Goal: Task Accomplishment & Management: Use online tool/utility

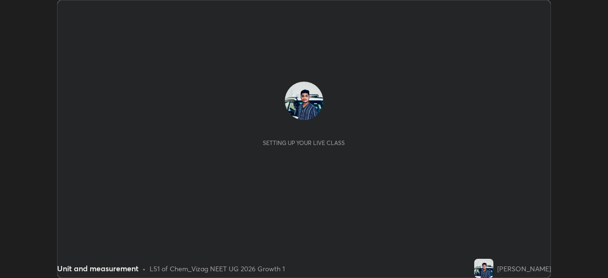
scroll to position [278, 607]
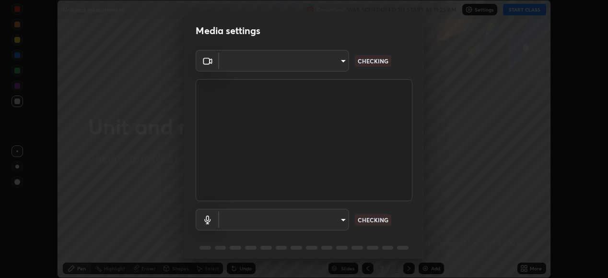
type input "d4617a7d2f559bd3252380f05f3b8909cd8fc89c71cae93ea608fdac764d706e"
type input "e8e509cf1a3afe8b7258d7c729533728a6451aecf283737c470902c079c77cd3"
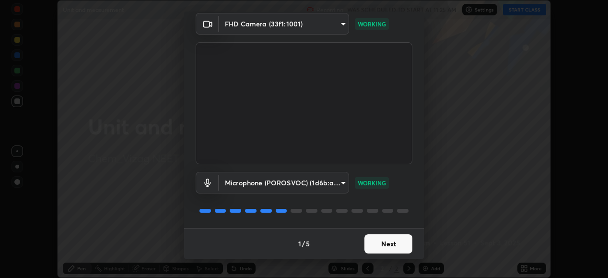
click at [396, 239] on button "Next" at bounding box center [388, 243] width 48 height 19
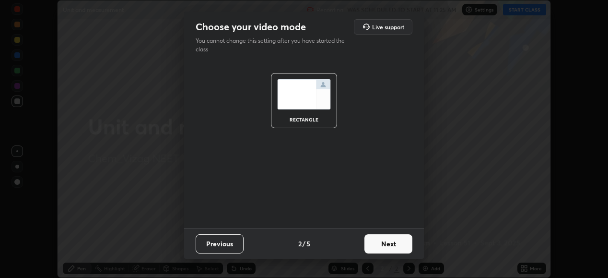
scroll to position [0, 0]
click at [396, 242] on button "Next" at bounding box center [388, 243] width 48 height 19
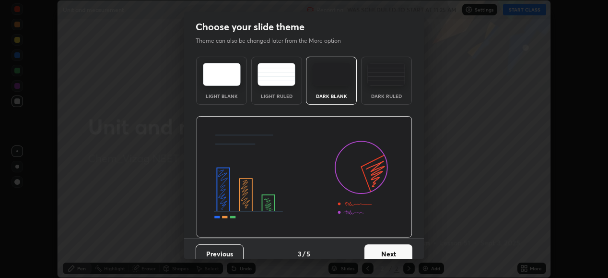
click at [394, 247] on button "Next" at bounding box center [388, 253] width 48 height 19
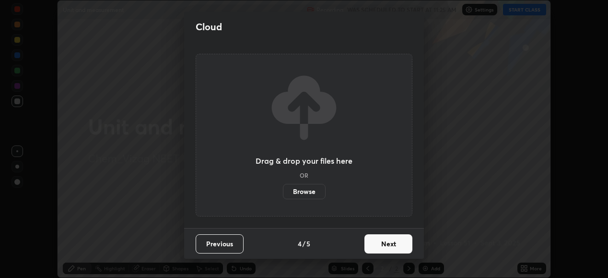
click at [394, 243] on button "Next" at bounding box center [388, 243] width 48 height 19
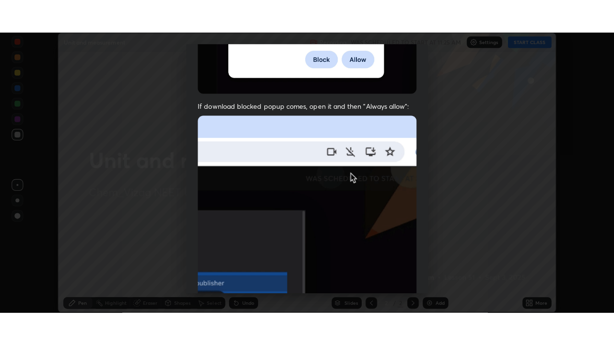
scroll to position [233, 0]
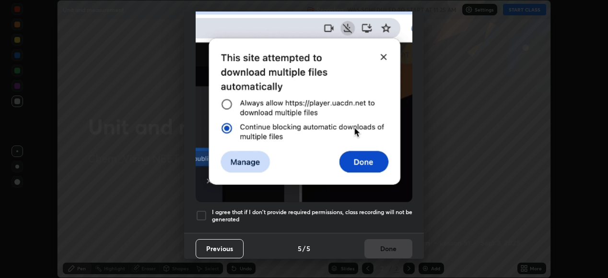
click at [201, 213] on div at bounding box center [202, 216] width 12 height 12
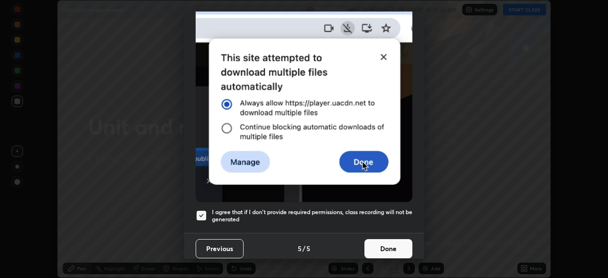
click at [395, 242] on button "Done" at bounding box center [388, 248] width 48 height 19
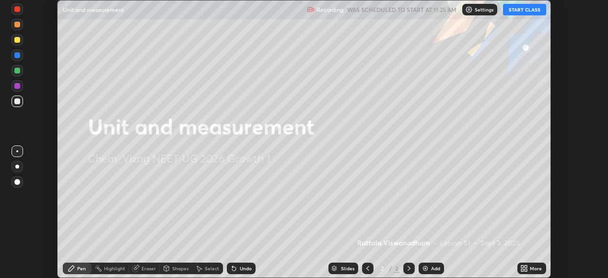
click at [529, 11] on button "START CLASS" at bounding box center [524, 10] width 43 height 12
click at [526, 266] on icon at bounding box center [526, 266] width 2 height 2
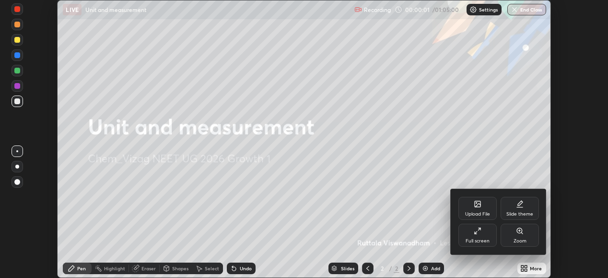
click at [486, 234] on div "Full screen" at bounding box center [477, 234] width 38 height 23
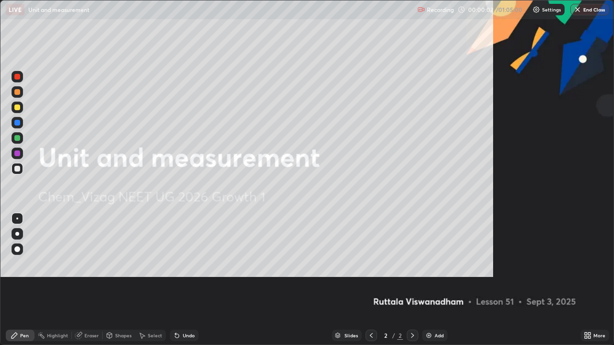
scroll to position [345, 614]
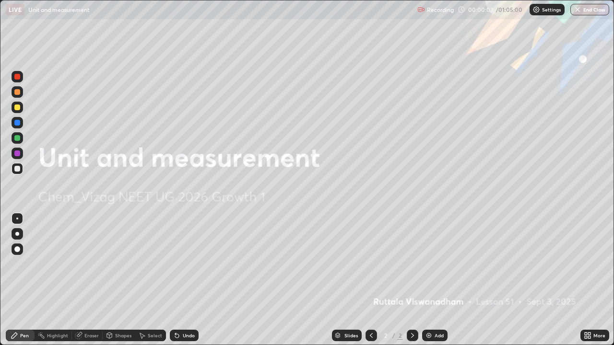
click at [436, 277] on div "Add" at bounding box center [438, 335] width 9 height 5
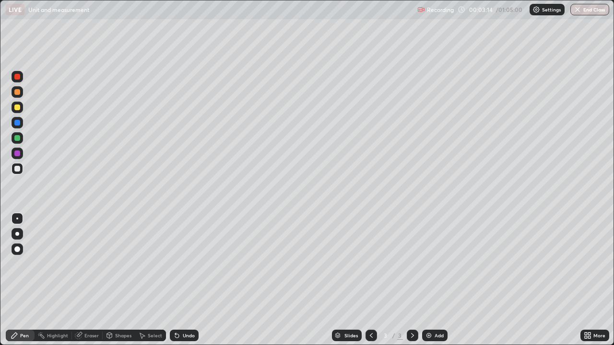
click at [23, 108] on div at bounding box center [18, 108] width 12 height 12
click at [20, 169] on div at bounding box center [17, 169] width 6 height 6
click at [439, 277] on div "Add" at bounding box center [438, 335] width 9 height 5
click at [184, 277] on div "Undo" at bounding box center [184, 336] width 29 height 12
click at [153, 277] on div "Select" at bounding box center [155, 335] width 14 height 5
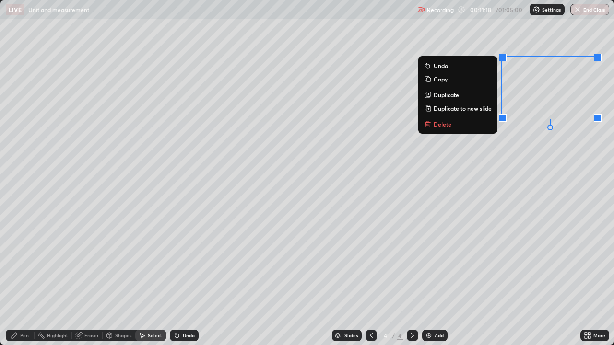
click at [462, 124] on button "Delete" at bounding box center [457, 124] width 71 height 12
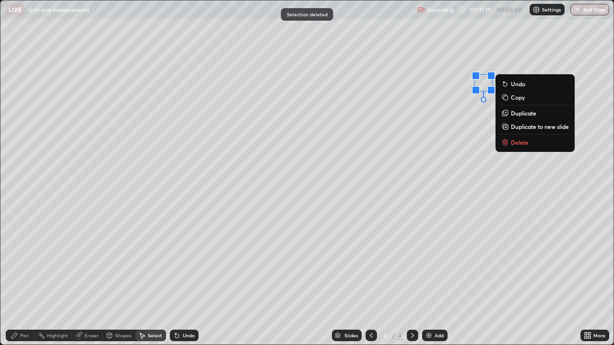
click at [512, 141] on p "Delete" at bounding box center [520, 143] width 18 height 8
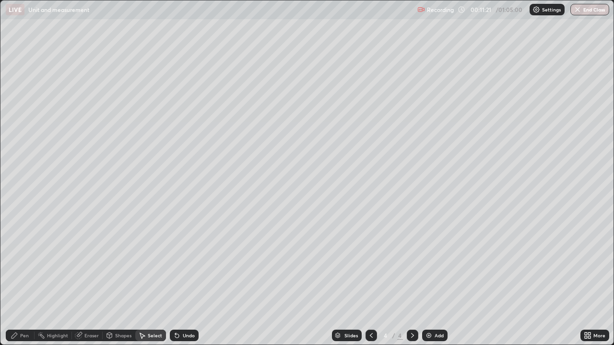
click at [23, 277] on div "Pen" at bounding box center [24, 335] width 9 height 5
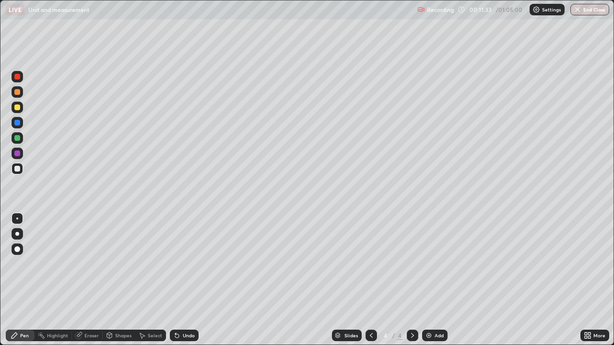
click at [190, 277] on div "Undo" at bounding box center [189, 335] width 12 height 5
click at [434, 277] on div "Add" at bounding box center [434, 336] width 25 height 12
click at [17, 108] on div at bounding box center [17, 108] width 6 height 6
click at [19, 167] on div at bounding box center [17, 169] width 6 height 6
click at [19, 140] on div at bounding box center [17, 138] width 6 height 6
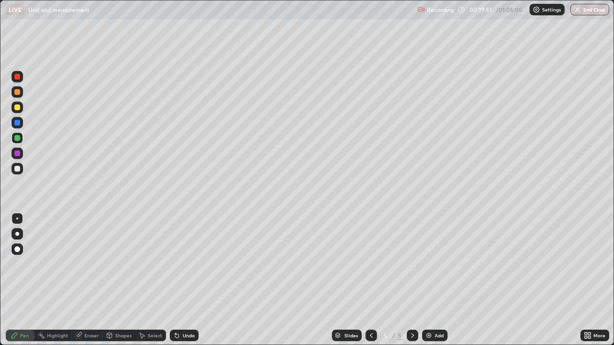
click at [22, 167] on div at bounding box center [18, 169] width 12 height 12
click at [19, 151] on div at bounding box center [17, 154] width 6 height 6
click at [434, 277] on div "Add" at bounding box center [434, 336] width 25 height 12
click at [19, 168] on div at bounding box center [17, 169] width 6 height 6
click at [183, 277] on div "Undo" at bounding box center [189, 335] width 12 height 5
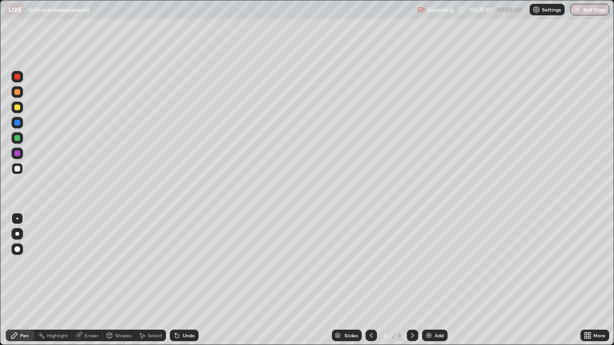
click at [183, 277] on div "Undo" at bounding box center [189, 335] width 12 height 5
click at [175, 277] on icon at bounding box center [175, 333] width 1 height 1
click at [180, 277] on div "Undo" at bounding box center [184, 336] width 29 height 12
click at [183, 277] on div "Undo" at bounding box center [189, 335] width 12 height 5
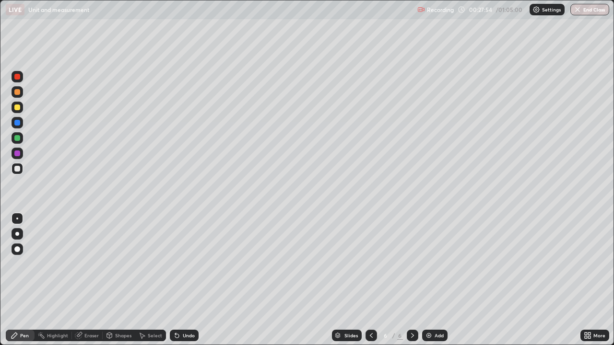
click at [183, 277] on div "Undo" at bounding box center [184, 336] width 29 height 12
click at [23, 277] on div "Pen" at bounding box center [24, 335] width 9 height 5
click at [413, 277] on icon at bounding box center [413, 336] width 8 height 8
click at [432, 277] on div "Add" at bounding box center [434, 336] width 25 height 12
click at [441, 277] on div "Add" at bounding box center [438, 335] width 9 height 5
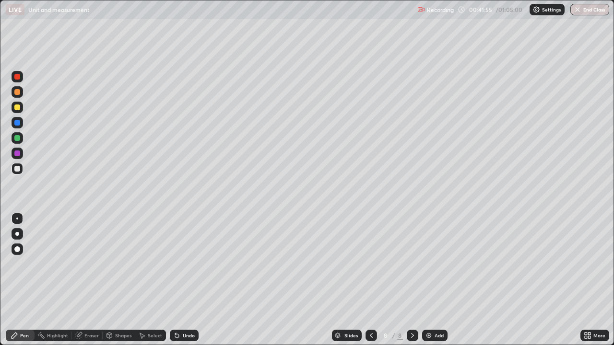
click at [433, 277] on div "Add" at bounding box center [434, 336] width 25 height 12
click at [18, 107] on div at bounding box center [17, 108] width 6 height 6
click at [185, 277] on div "Undo" at bounding box center [184, 336] width 29 height 12
click at [184, 277] on div "Undo" at bounding box center [189, 335] width 12 height 5
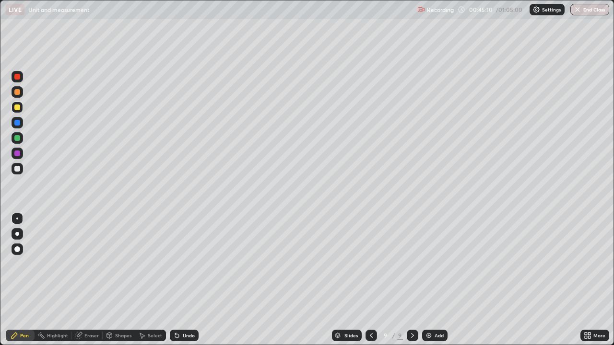
click at [18, 168] on div at bounding box center [17, 169] width 6 height 6
click at [18, 136] on div at bounding box center [17, 138] width 6 height 6
click at [18, 123] on div at bounding box center [17, 123] width 6 height 6
click at [431, 277] on img at bounding box center [429, 336] width 8 height 8
click at [18, 173] on div at bounding box center [18, 169] width 12 height 12
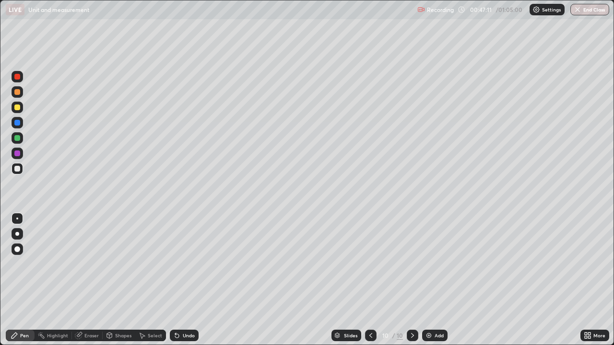
click at [16, 106] on div at bounding box center [17, 108] width 6 height 6
click at [180, 277] on div "Undo" at bounding box center [184, 336] width 29 height 12
click at [17, 125] on div at bounding box center [17, 123] width 6 height 6
click at [20, 168] on div at bounding box center [17, 169] width 6 height 6
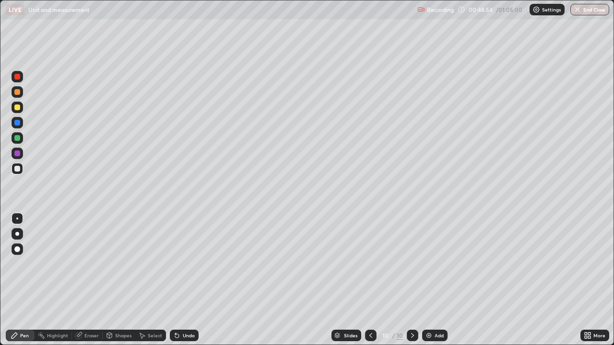
click at [181, 277] on div "Undo" at bounding box center [184, 336] width 29 height 12
click at [440, 277] on div "Add" at bounding box center [438, 335] width 9 height 5
click at [599, 7] on button "End Class" at bounding box center [589, 10] width 39 height 12
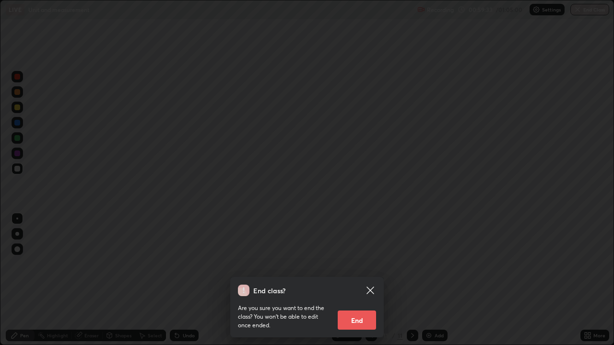
click at [368, 277] on button "End" at bounding box center [357, 320] width 38 height 19
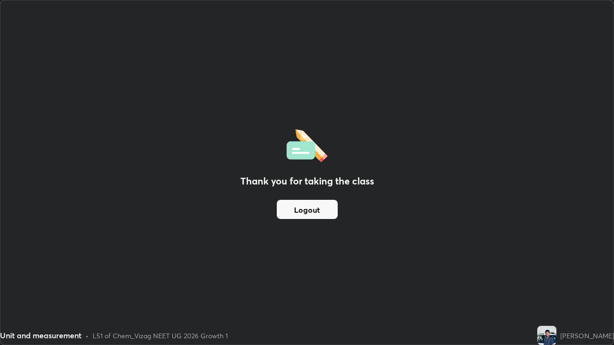
click at [300, 210] on button "Logout" at bounding box center [307, 209] width 61 height 19
click at [1, 179] on div "Thank you for taking the class Logout" at bounding box center [306, 172] width 613 height 344
click at [310, 263] on div "Thank you for taking the class Logout" at bounding box center [306, 172] width 613 height 344
click at [537, 277] on img at bounding box center [546, 335] width 19 height 19
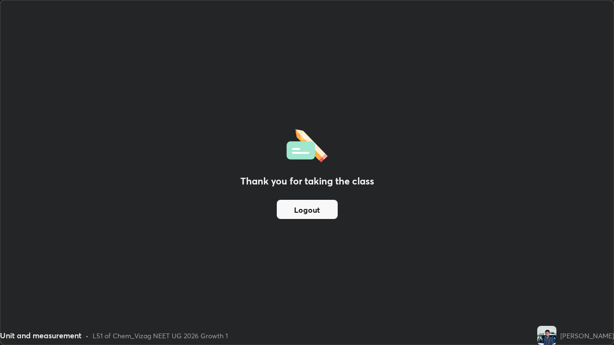
click at [544, 277] on div "[PERSON_NAME]" at bounding box center [575, 335] width 77 height 19
click at [560, 277] on div "[PERSON_NAME]" at bounding box center [587, 336] width 54 height 10
click at [537, 277] on img at bounding box center [546, 335] width 19 height 19
click at [571, 277] on div "[PERSON_NAME]" at bounding box center [587, 336] width 54 height 10
